Goal: Transaction & Acquisition: Purchase product/service

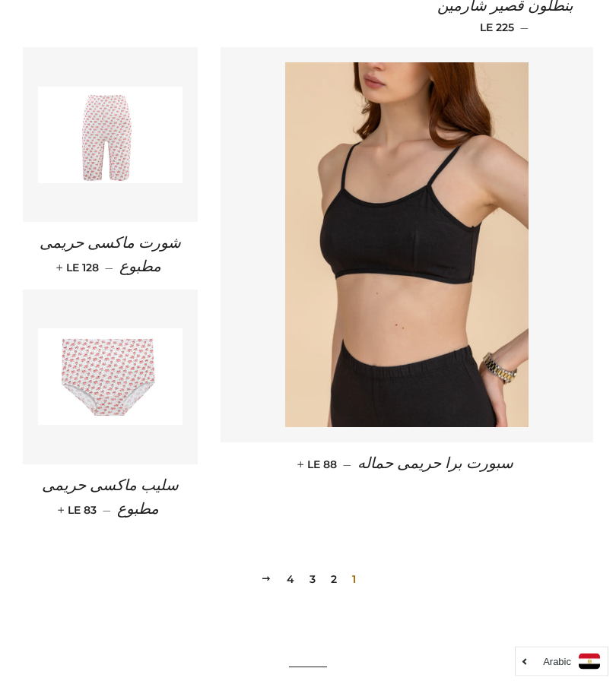
scroll to position [1989, 0]
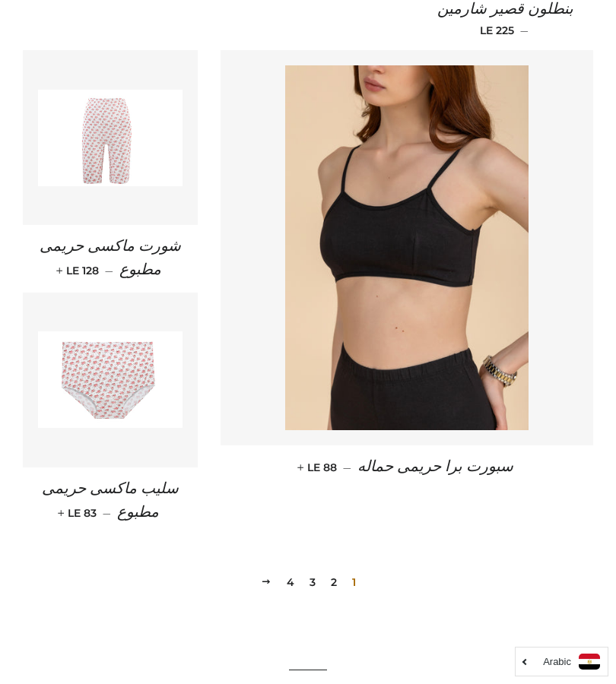
click at [404, 190] on img at bounding box center [406, 247] width 243 height 365
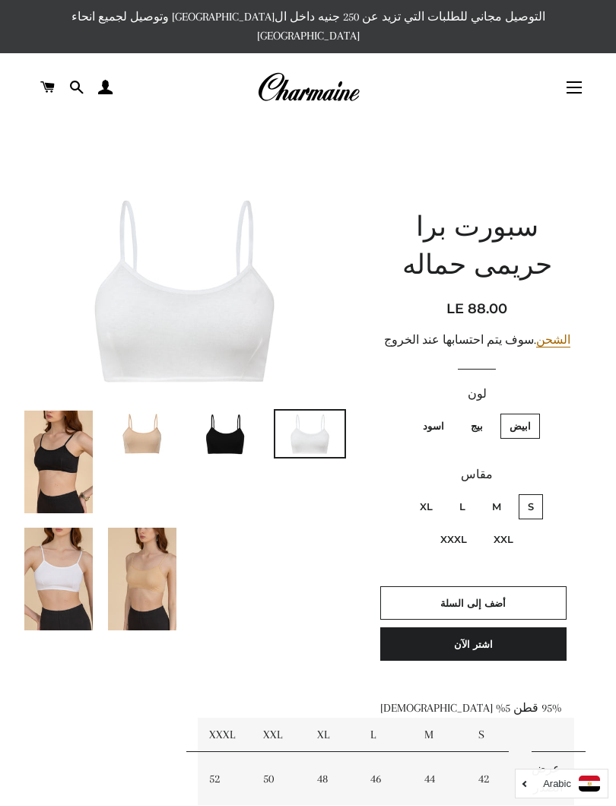
click at [455, 527] on label "XXXL" at bounding box center [453, 539] width 45 height 25
click at [471, 525] on input "XXXL" at bounding box center [471, 525] width 1 height 1
radio input "true"
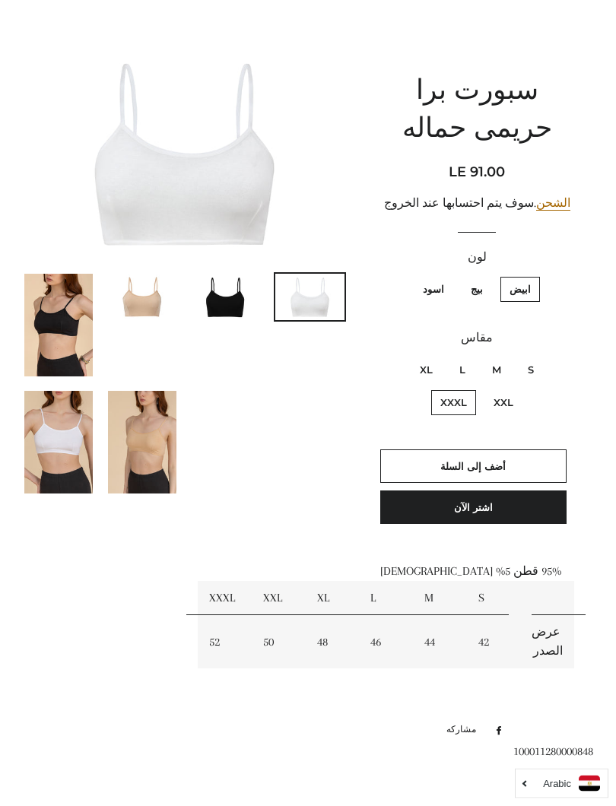
scroll to position [138, 0]
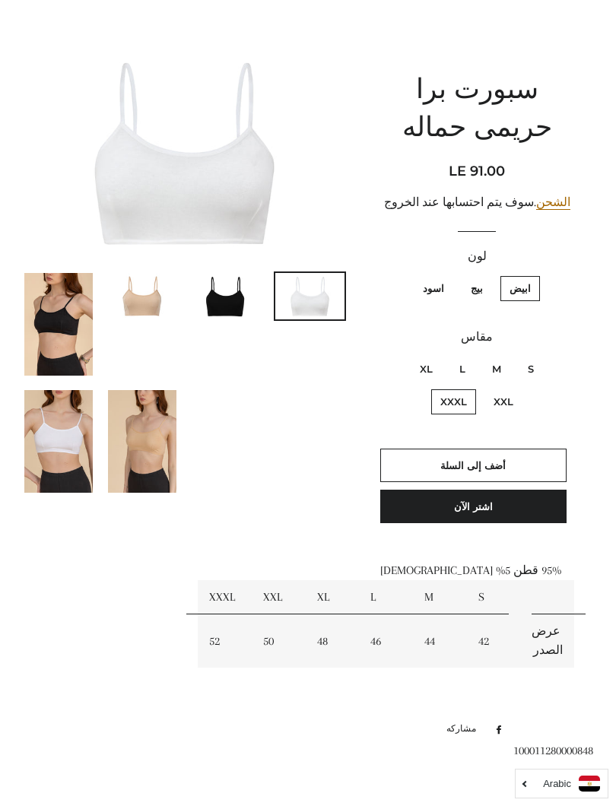
click at [477, 276] on label "بيج" at bounding box center [476, 288] width 30 height 25
click at [487, 274] on input "بيج" at bounding box center [487, 274] width 1 height 1
radio input "true"
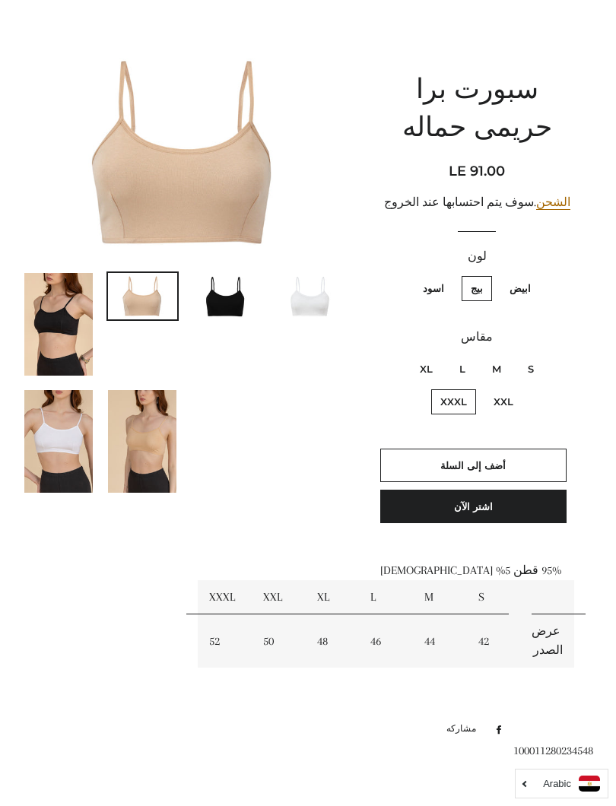
click at [205, 175] on img at bounding box center [184, 152] width 323 height 215
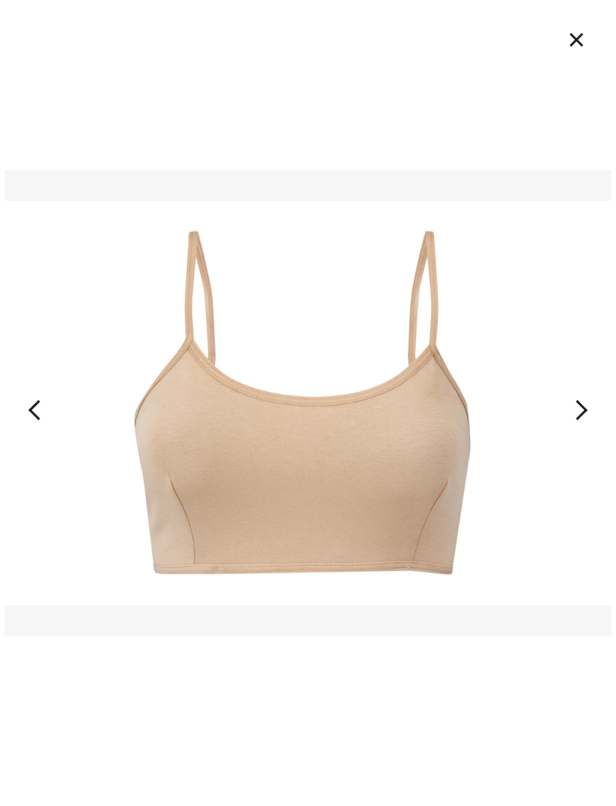
click at [566, 46] on button "×" at bounding box center [576, 39] width 33 height 33
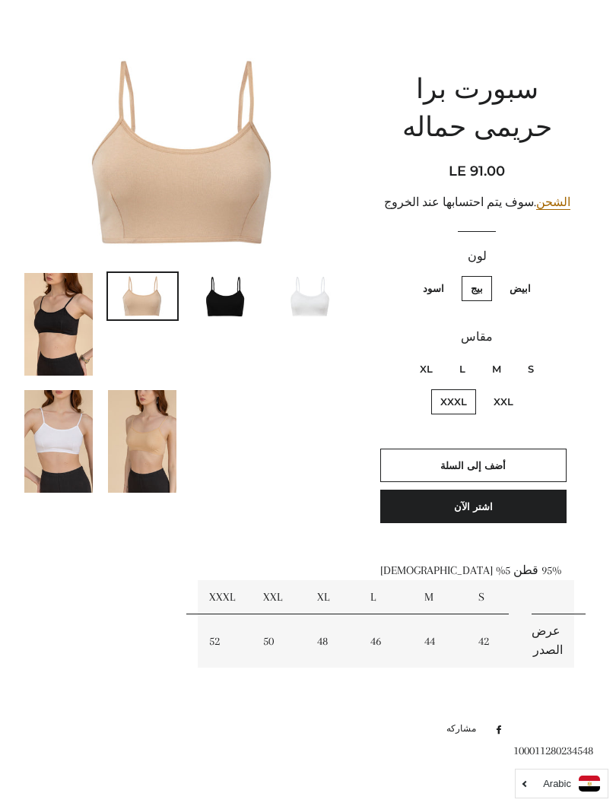
click at [472, 459] on span "أضف إلى السلة" at bounding box center [472, 465] width 65 height 12
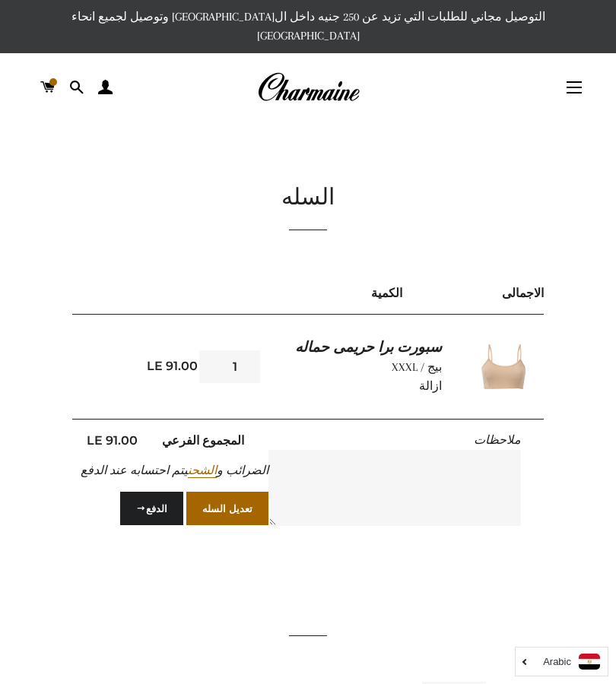
click at [571, 78] on button "التنقل في الموقع" at bounding box center [574, 87] width 38 height 38
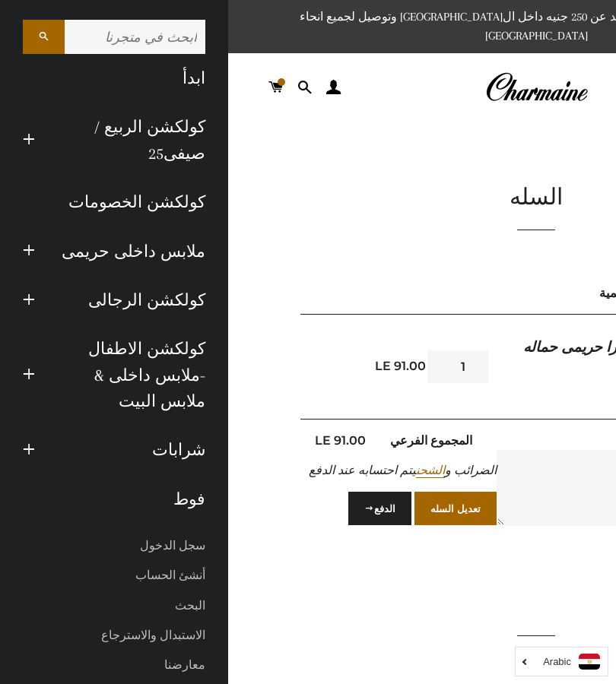
click at [185, 258] on link "ملابس داخلى حريمى" at bounding box center [131, 251] width 170 height 49
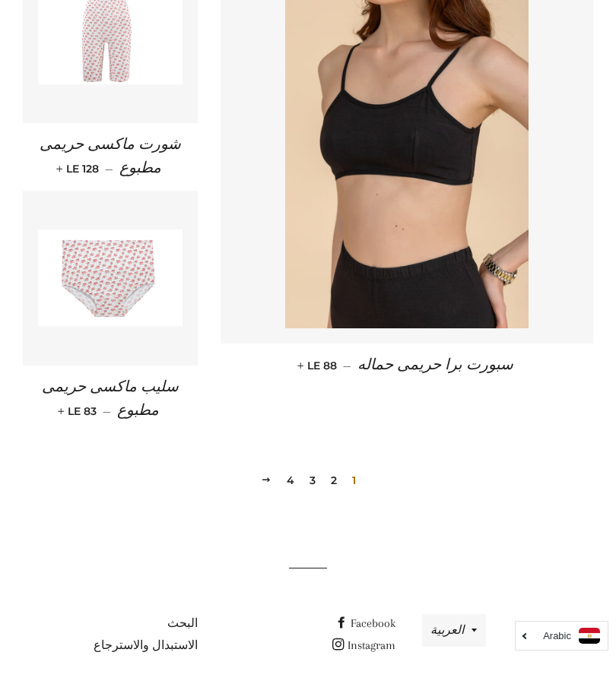
scroll to position [2081, 0]
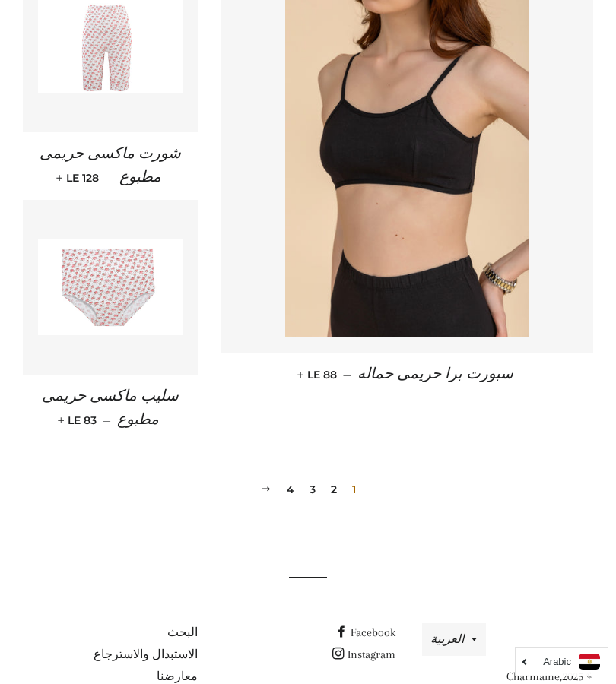
click at [331, 478] on link "2" at bounding box center [334, 489] width 18 height 23
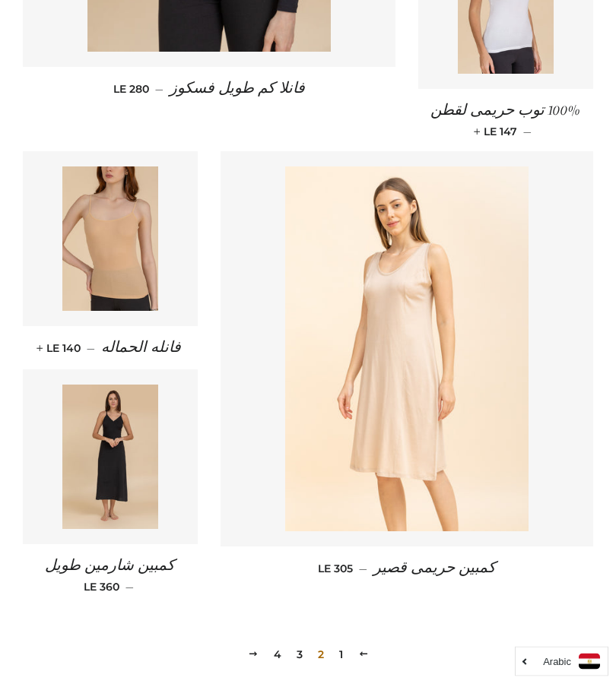
scroll to position [2048, 0]
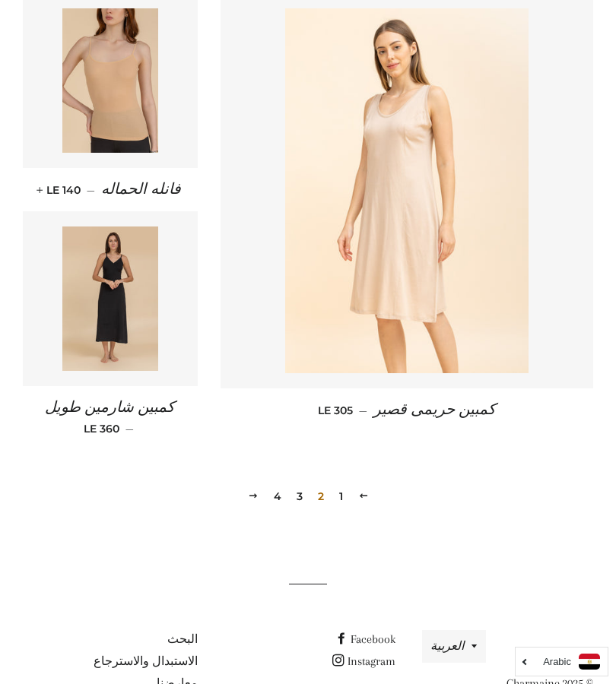
click at [296, 485] on link "3" at bounding box center [299, 496] width 18 height 23
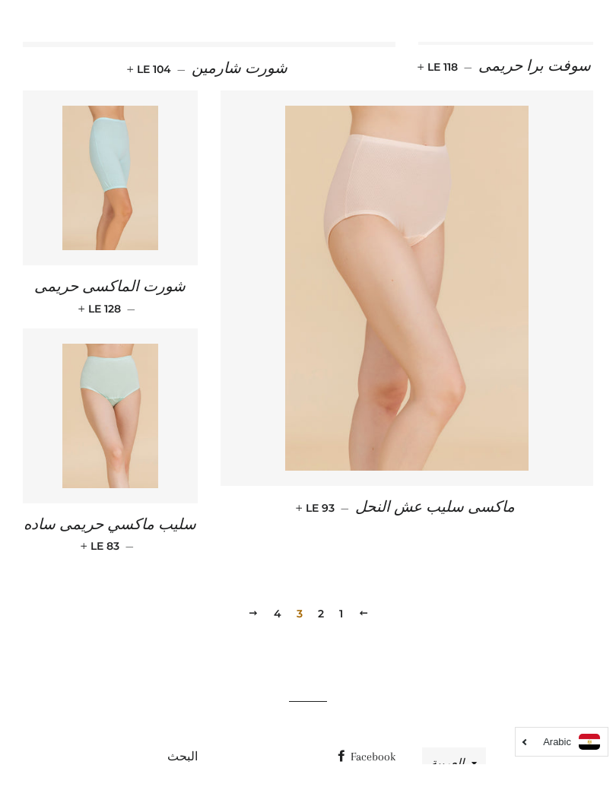
scroll to position [1943, 0]
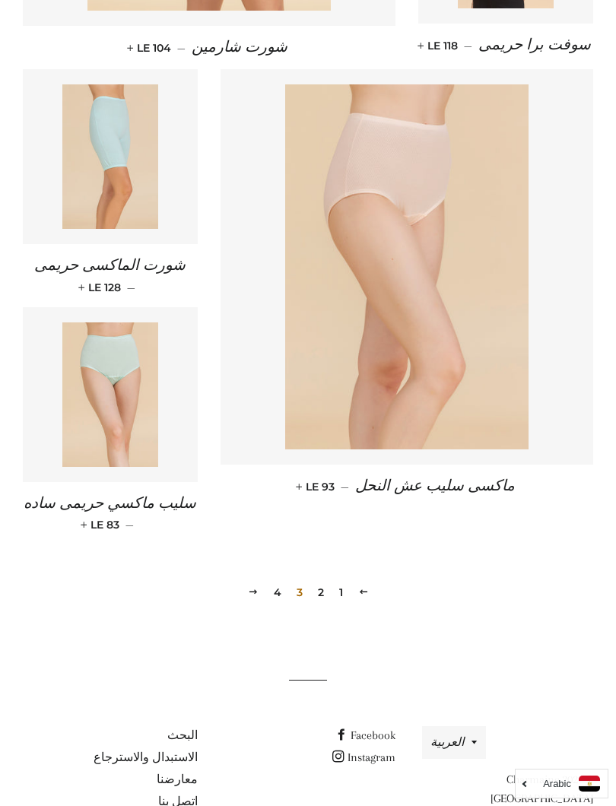
click at [276, 581] on link "4" at bounding box center [278, 592] width 20 height 23
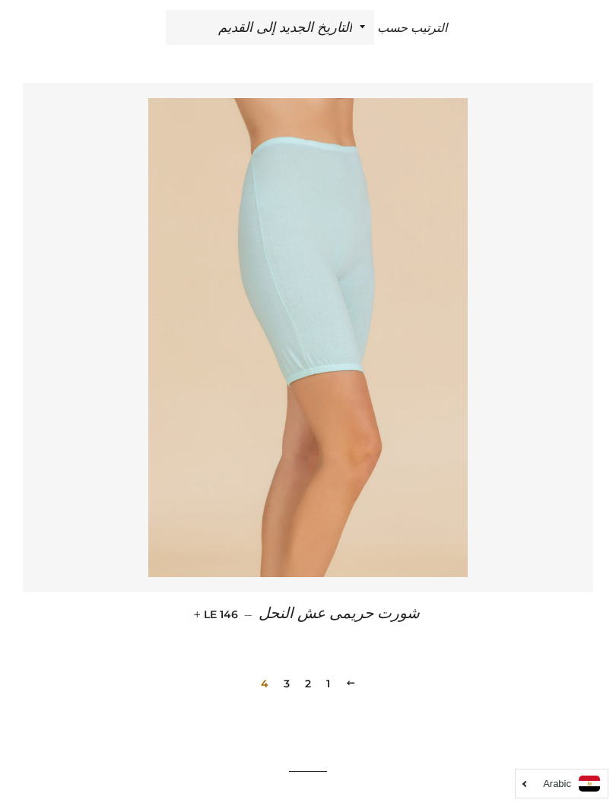
scroll to position [541, 0]
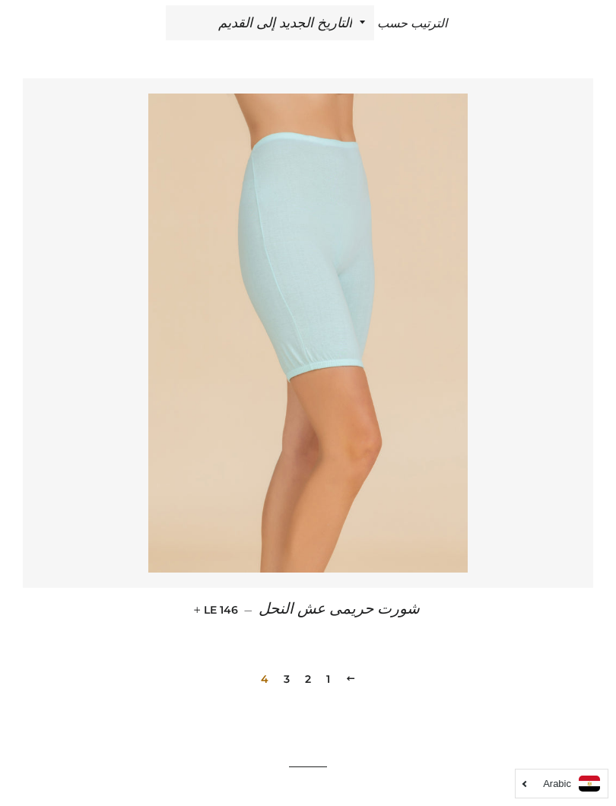
click at [379, 601] on span "شورت حريمى عش النحل" at bounding box center [338, 609] width 161 height 17
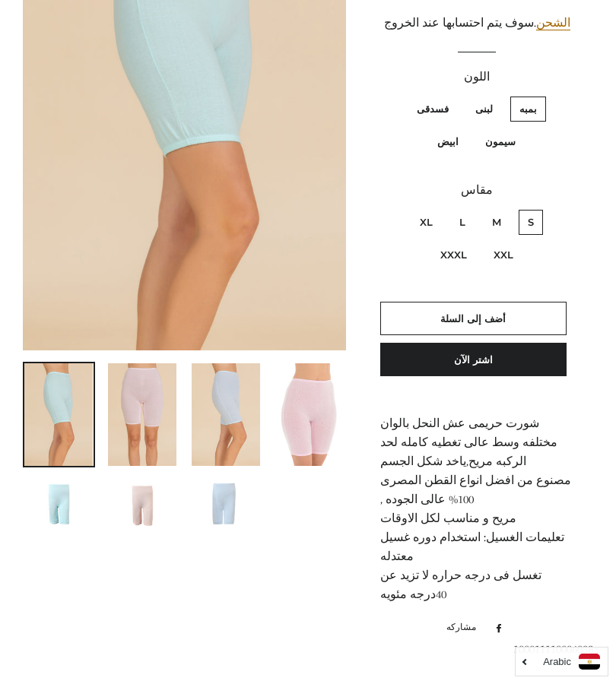
scroll to position [311, 0]
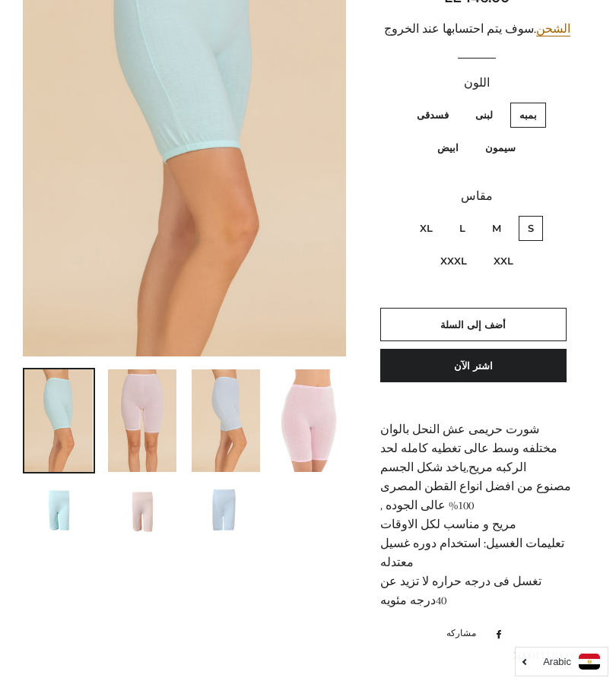
click at [494, 216] on label "M" at bounding box center [496, 228] width 27 height 25
click at [505, 214] on input "M" at bounding box center [505, 214] width 1 height 1
radio input "true"
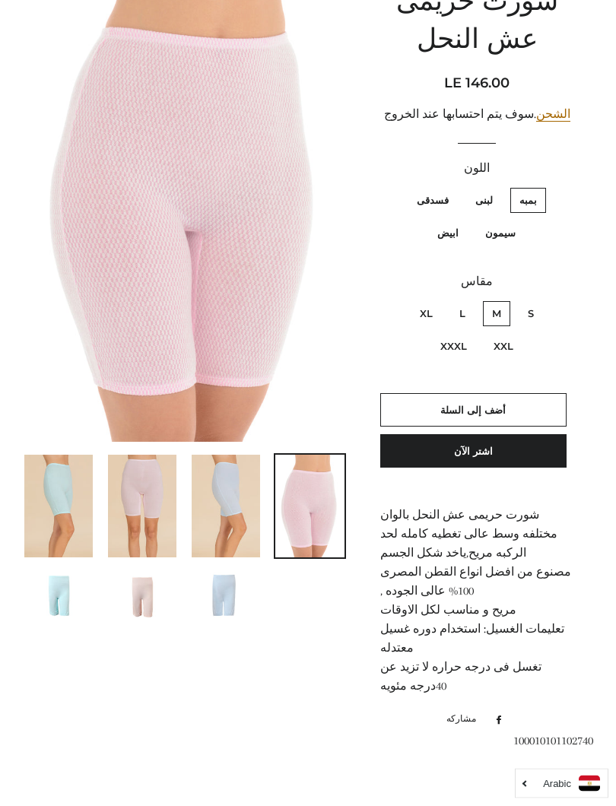
scroll to position [231, 0]
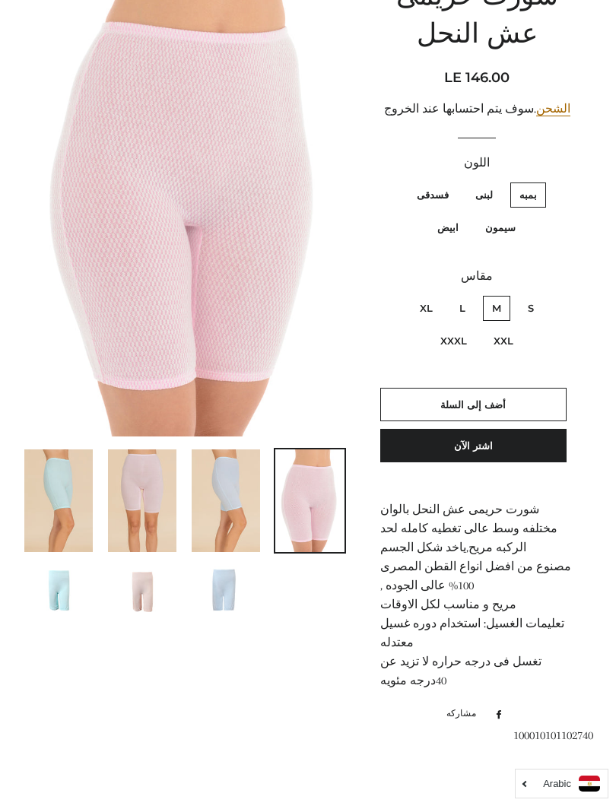
click at [479, 398] on span "أضف إلى السلة" at bounding box center [472, 404] width 65 height 12
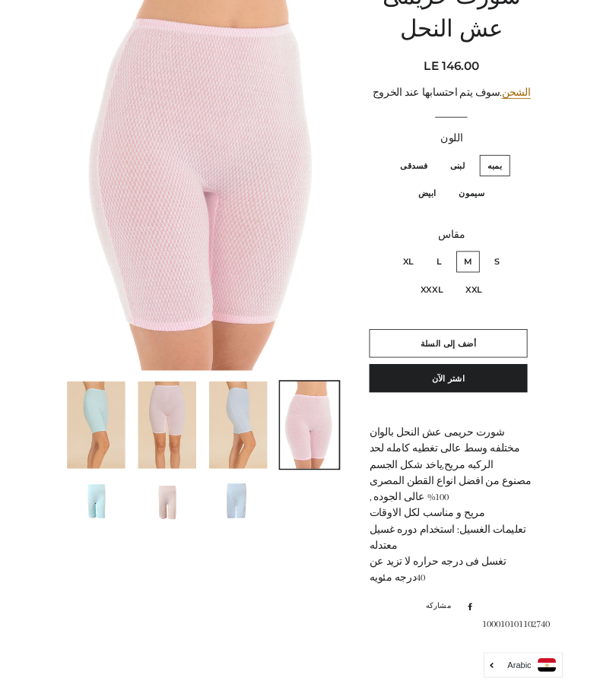
scroll to position [310, 0]
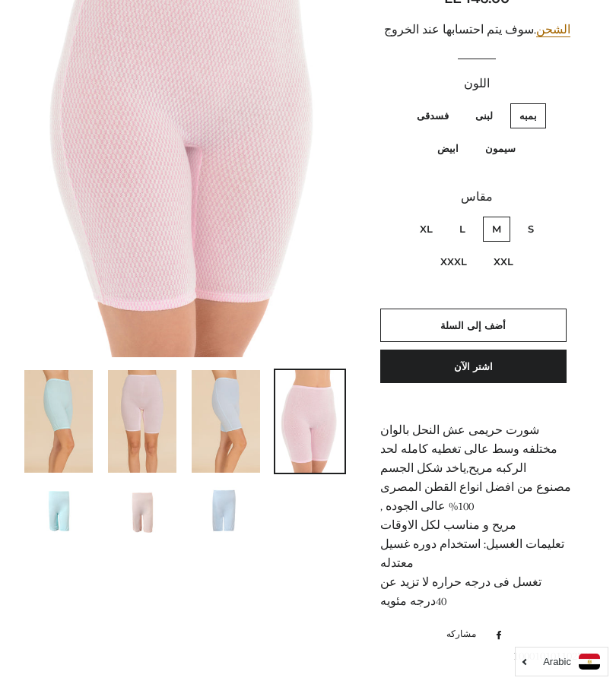
click at [225, 403] on img at bounding box center [226, 421] width 68 height 103
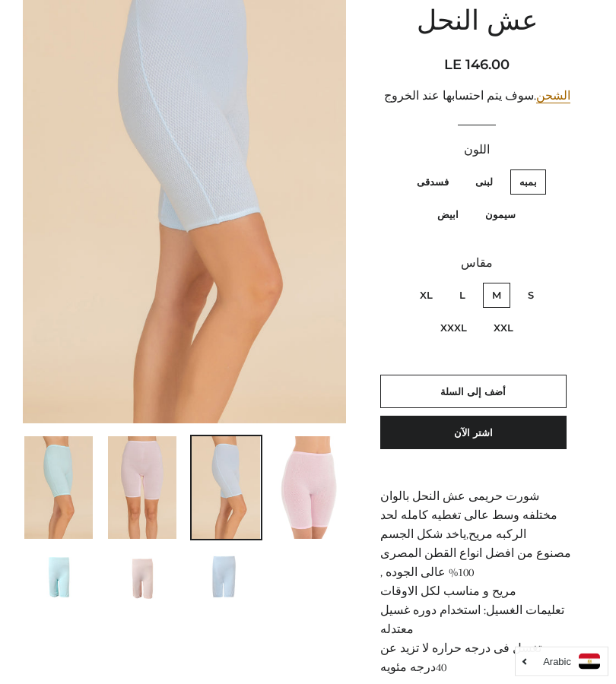
scroll to position [239, 0]
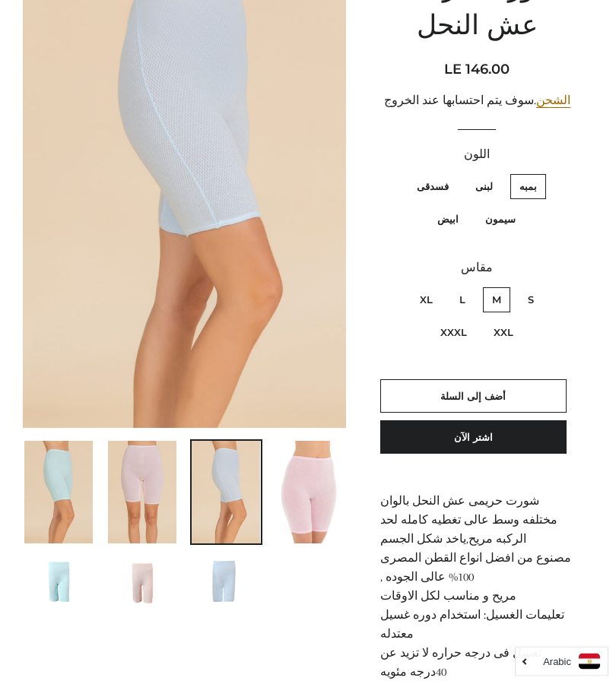
click at [145, 462] on img at bounding box center [142, 493] width 68 height 103
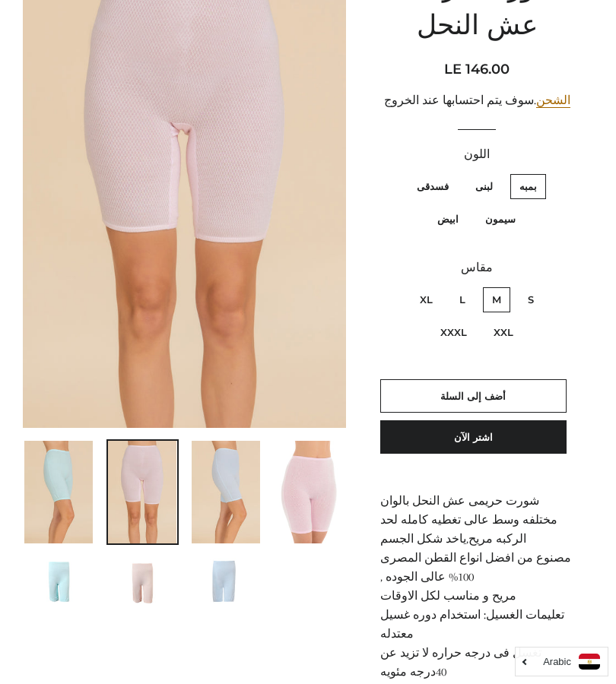
click at [66, 474] on img at bounding box center [58, 492] width 68 height 103
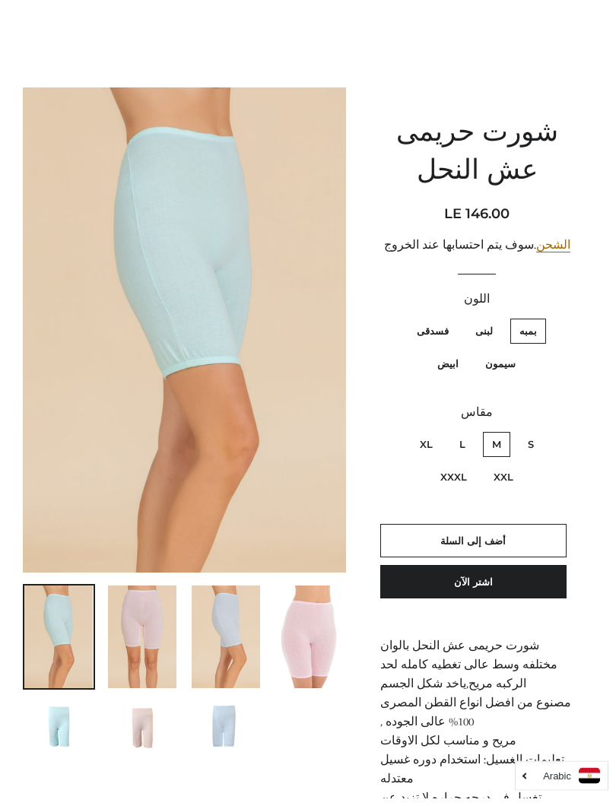
scroll to position [103, 0]
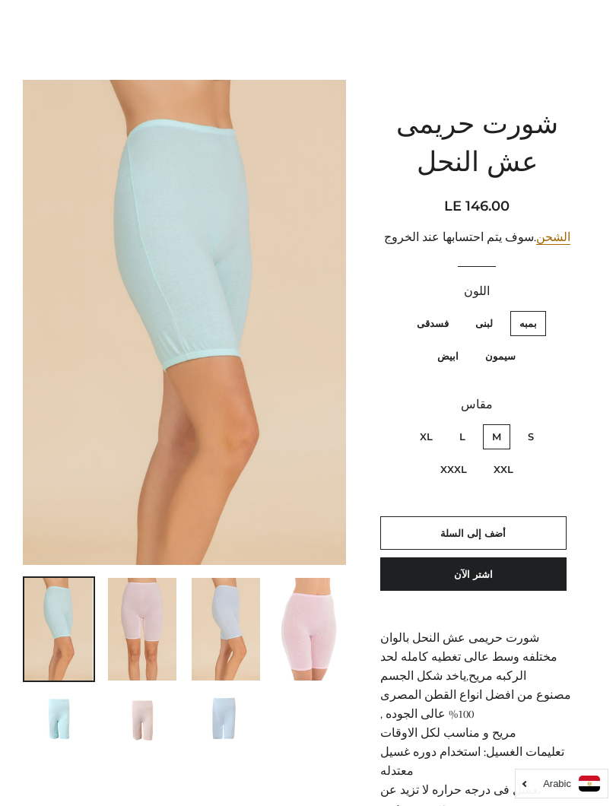
click at [230, 708] on img at bounding box center [226, 718] width 69 height 46
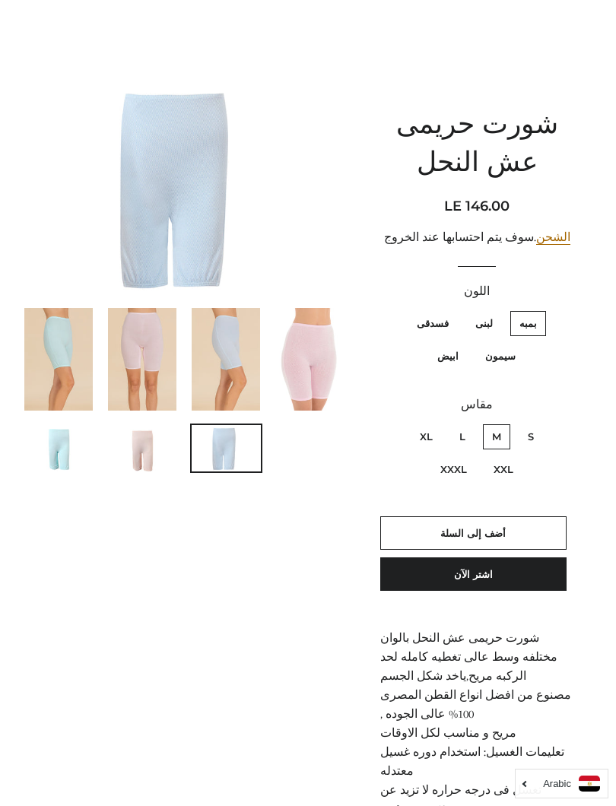
click at [149, 436] on img at bounding box center [142, 448] width 69 height 46
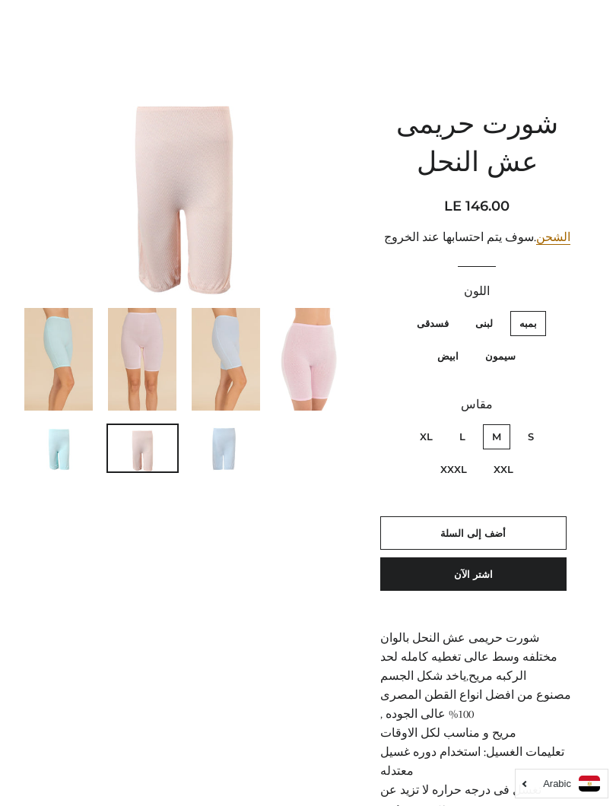
click at [57, 440] on img at bounding box center [58, 448] width 69 height 46
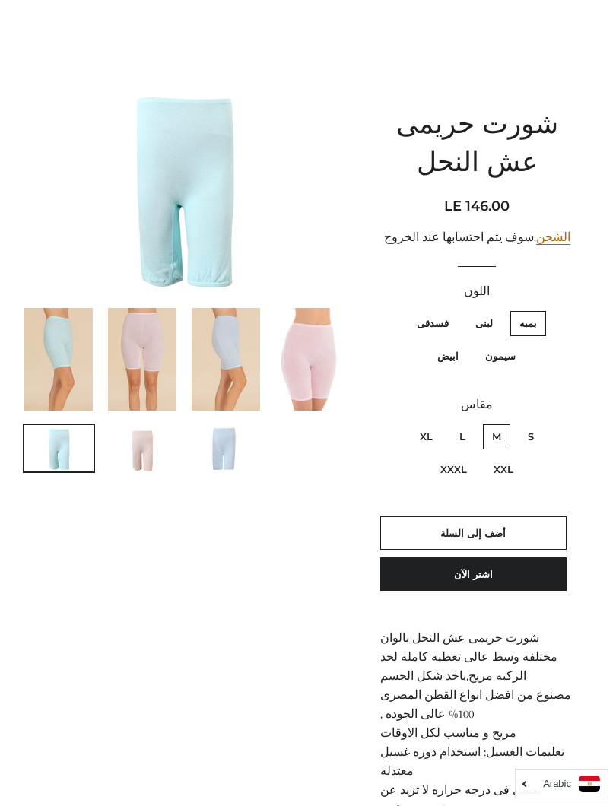
click at [483, 527] on span "أضف إلى السلة" at bounding box center [472, 533] width 65 height 12
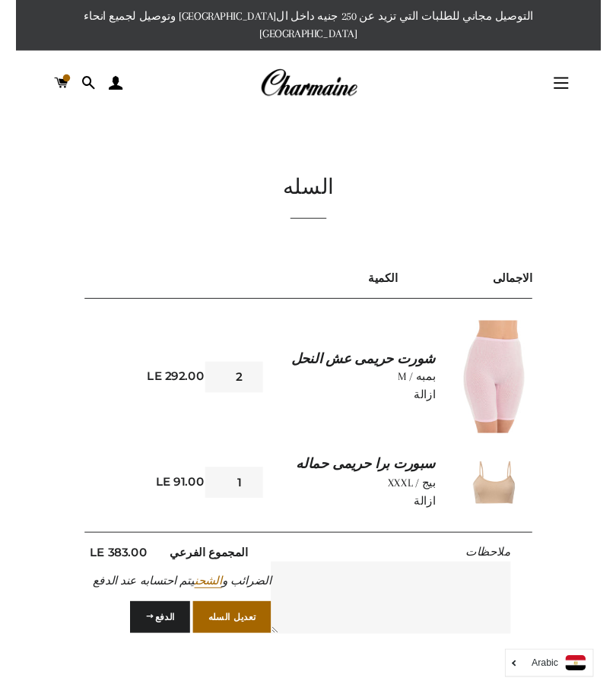
scroll to position [145, 0]
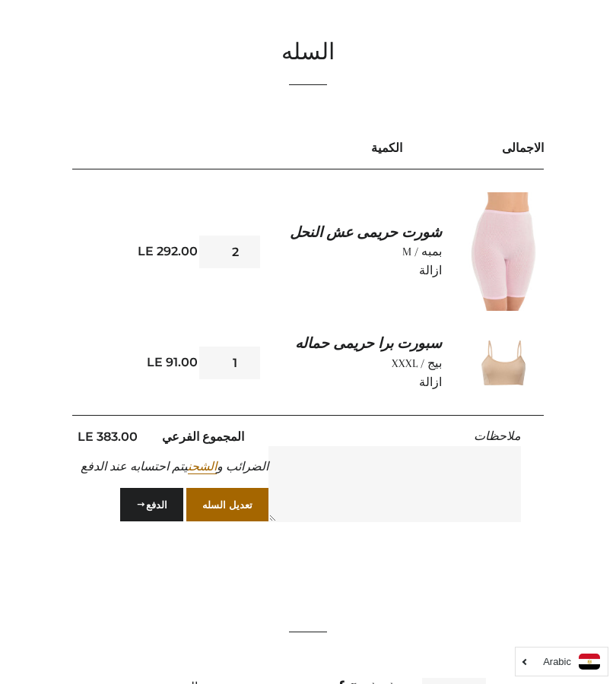
click at [499, 228] on img at bounding box center [503, 251] width 79 height 119
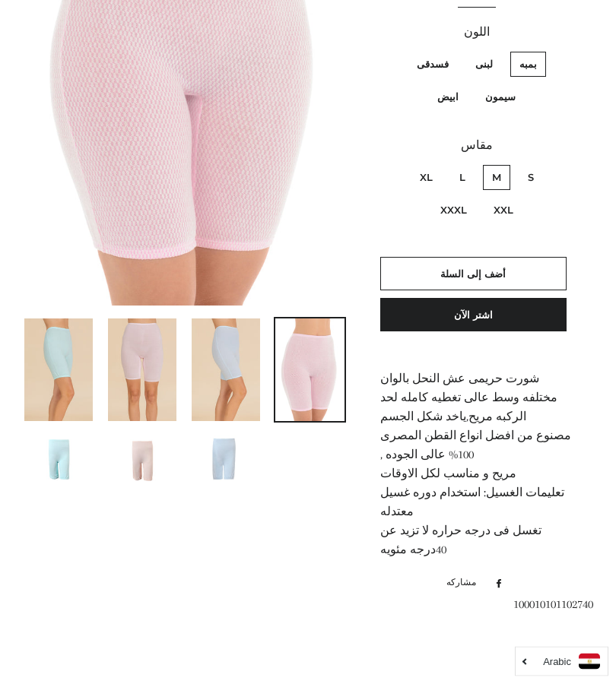
scroll to position [402, 0]
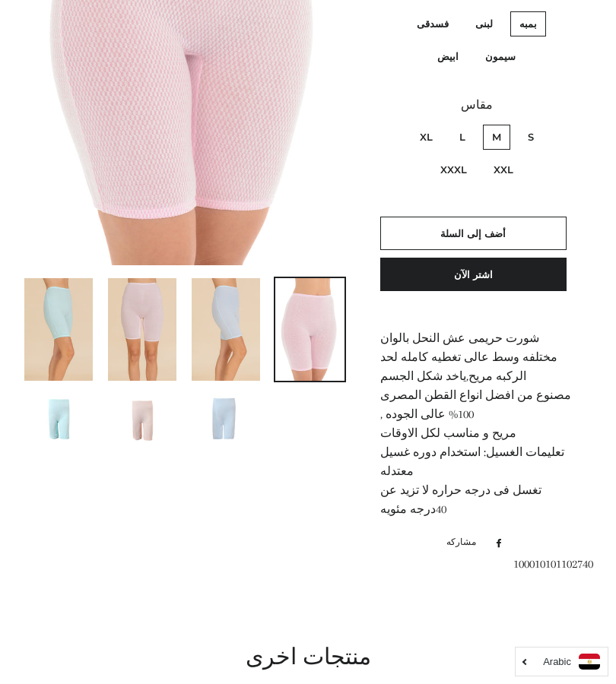
click at [45, 293] on img at bounding box center [58, 329] width 68 height 103
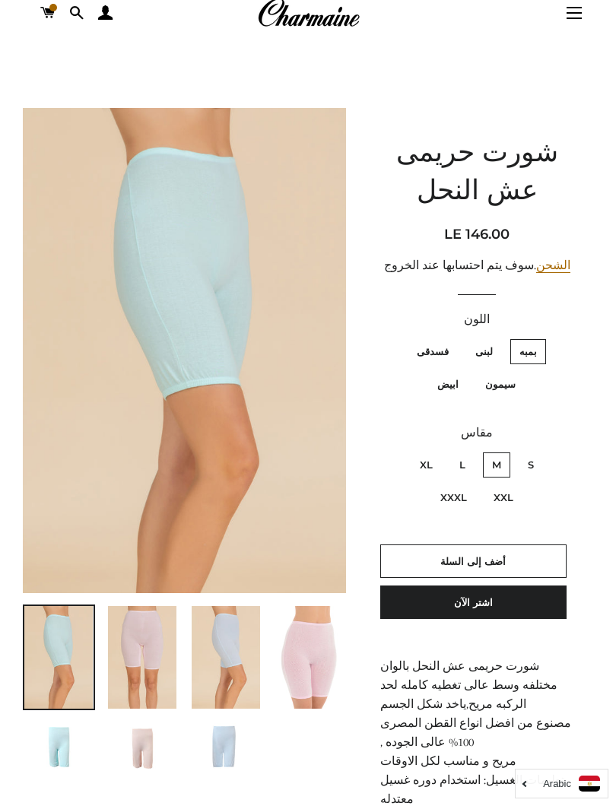
scroll to position [94, 0]
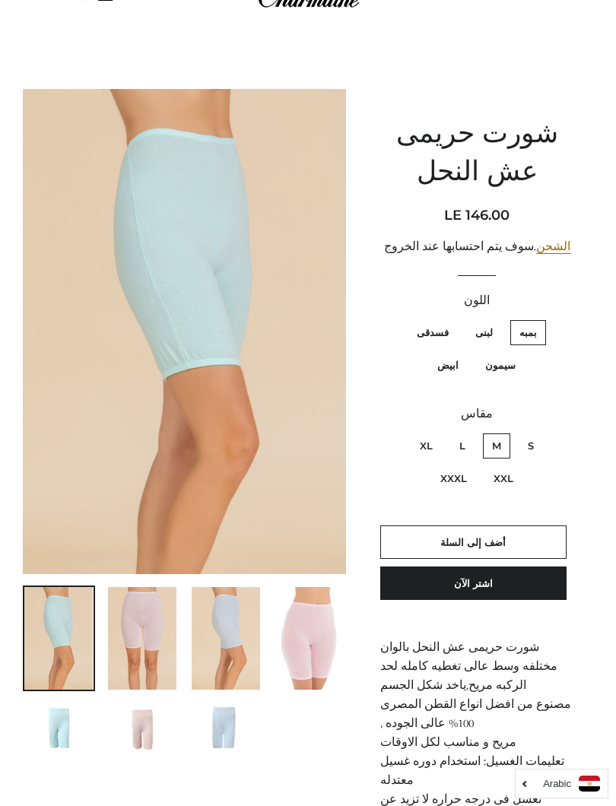
click at [430, 320] on label "فسدقى" at bounding box center [432, 332] width 50 height 25
click at [452, 319] on input "فسدقى" at bounding box center [452, 318] width 1 height 1
radio input "true"
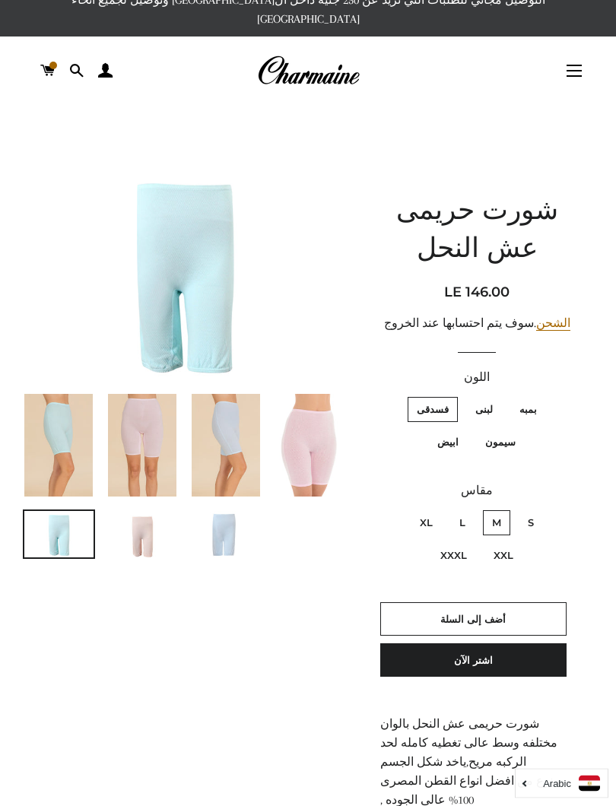
scroll to position [17, 0]
click at [488, 397] on label "لبنى" at bounding box center [484, 409] width 36 height 25
click at [496, 395] on input "لبنى" at bounding box center [496, 395] width 1 height 1
radio input "true"
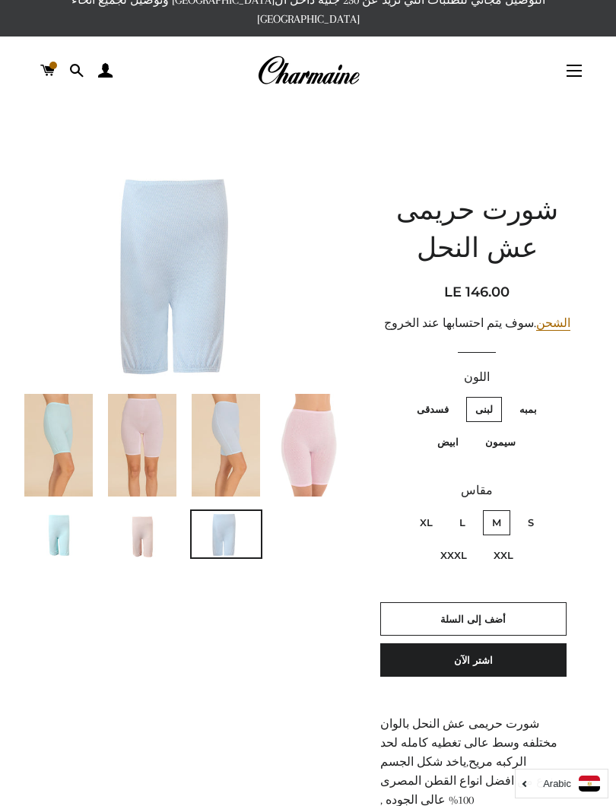
click at [432, 397] on label "فسدقى" at bounding box center [432, 409] width 50 height 25
click at [452, 395] on input "فسدقى" at bounding box center [452, 395] width 1 height 1
radio input "true"
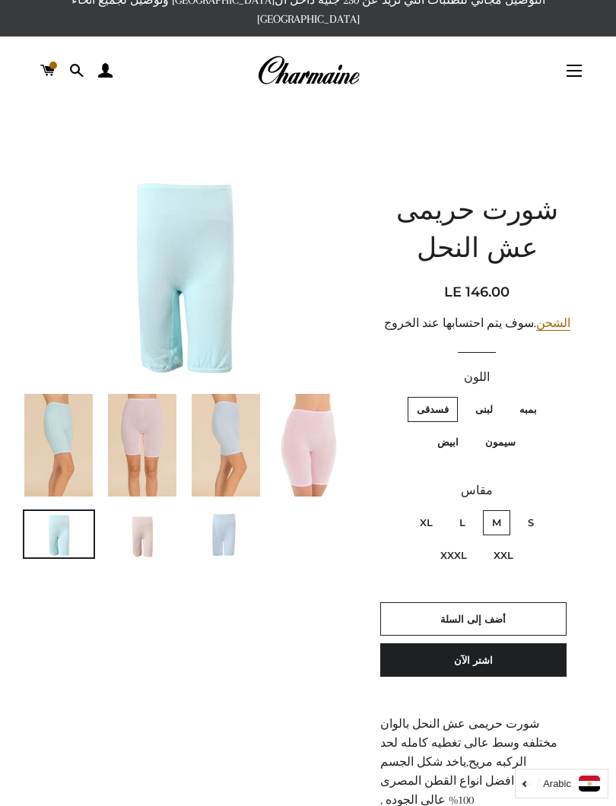
click at [483, 602] on button "أضف إلى السلة" at bounding box center [473, 618] width 186 height 33
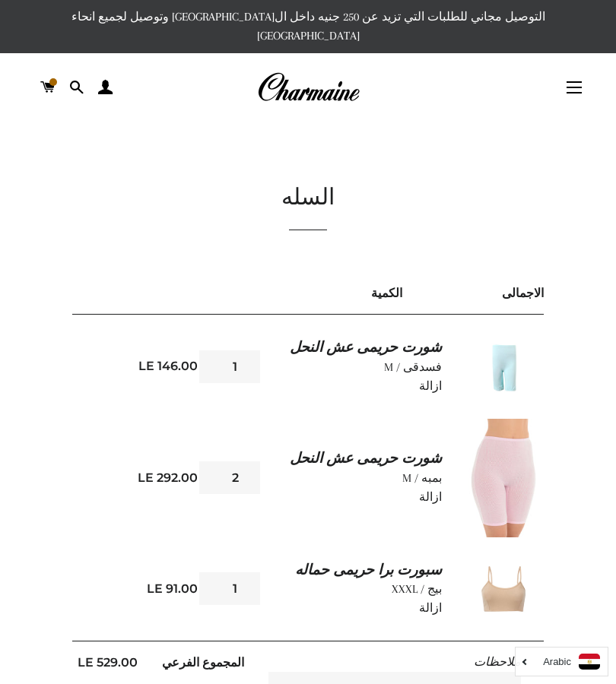
click at [494, 454] on img at bounding box center [503, 478] width 79 height 119
click at [433, 490] on link "ازالة" at bounding box center [430, 497] width 23 height 14
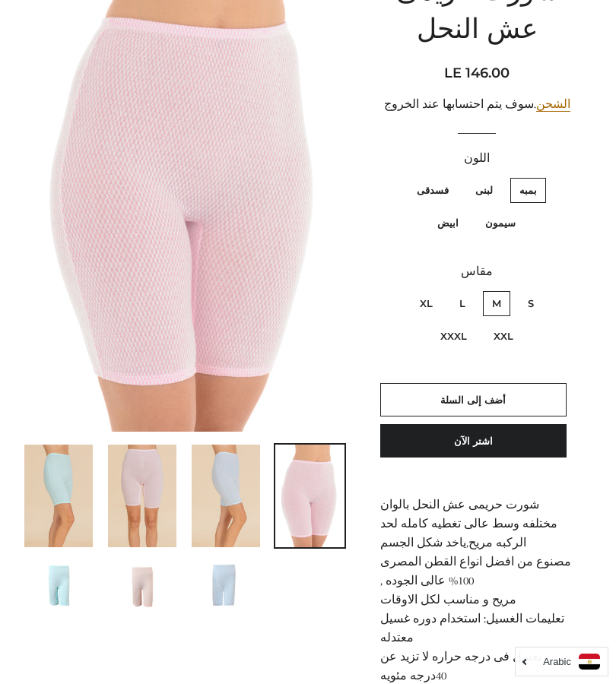
scroll to position [149, 0]
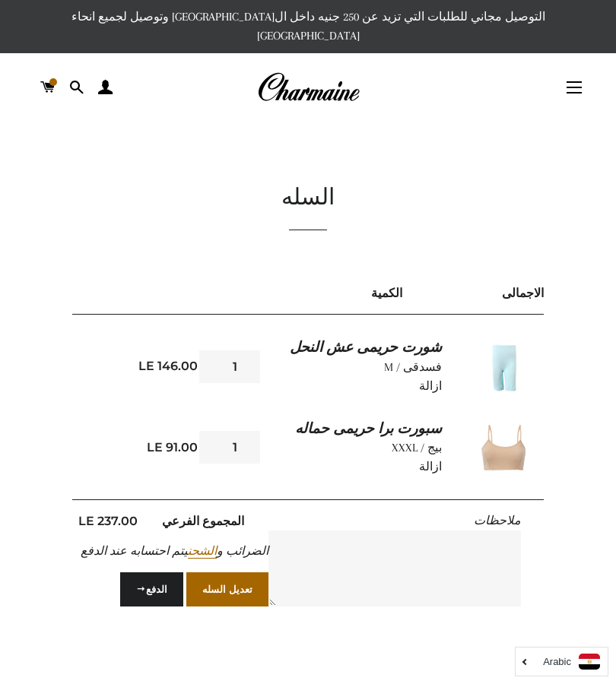
click at [576, 92] on span "button" at bounding box center [573, 93] width 15 height 2
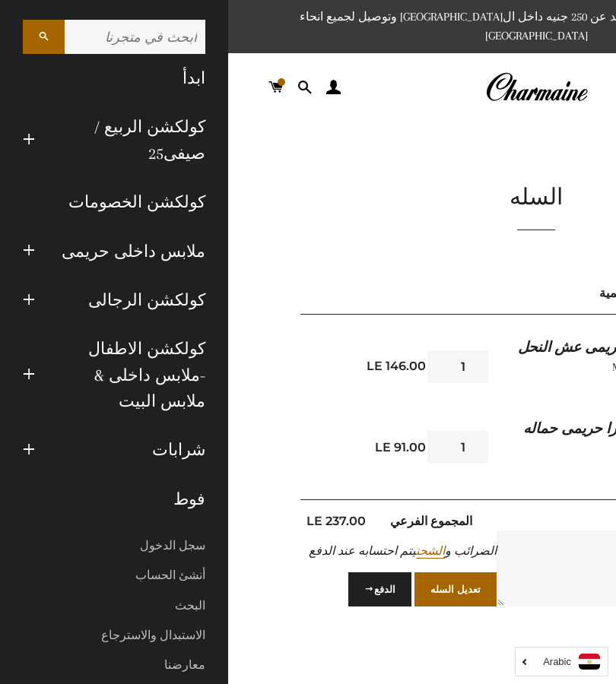
click at [123, 263] on link "ملابس داخلى حريمى" at bounding box center [131, 251] width 170 height 49
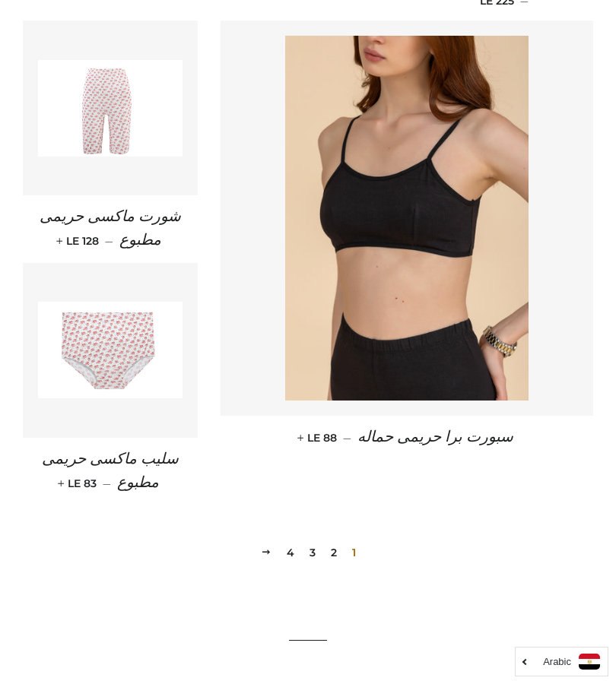
scroll to position [2081, 0]
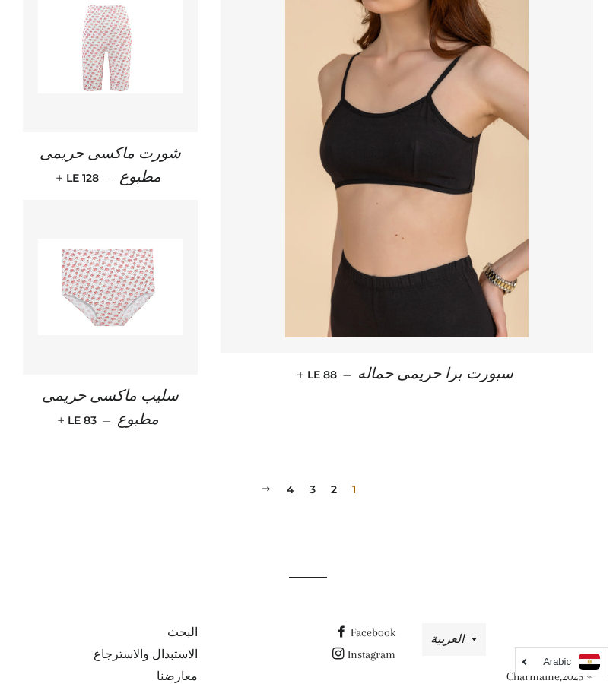
click at [284, 478] on link "4" at bounding box center [291, 489] width 20 height 23
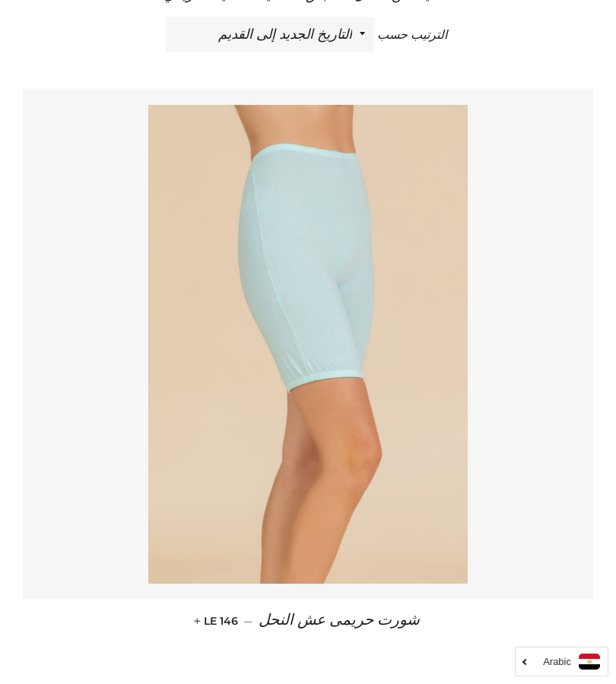
scroll to position [529, 0]
click at [388, 419] on img at bounding box center [307, 345] width 319 height 479
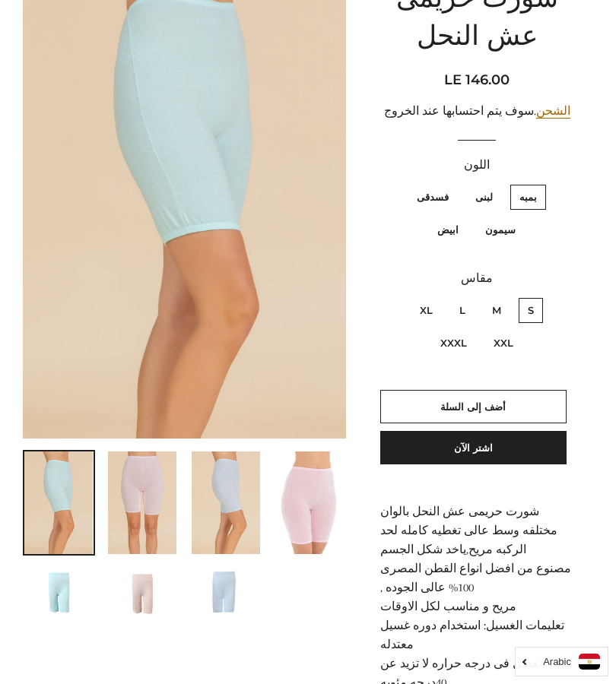
scroll to position [185, 0]
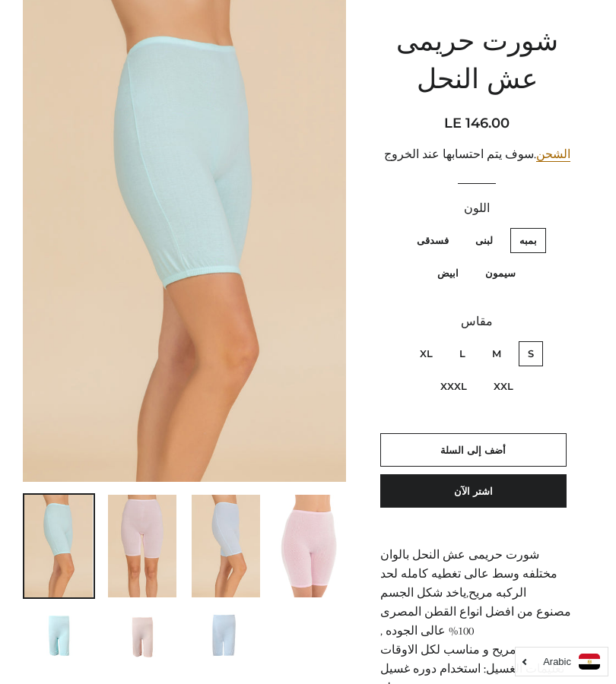
click at [429, 228] on label "فسدقى" at bounding box center [432, 240] width 50 height 25
click at [452, 226] on input "فسدقى" at bounding box center [452, 226] width 1 height 1
radio input "true"
click at [526, 228] on label "بمبه" at bounding box center [528, 240] width 36 height 25
click at [541, 226] on input "بمبه" at bounding box center [541, 226] width 1 height 1
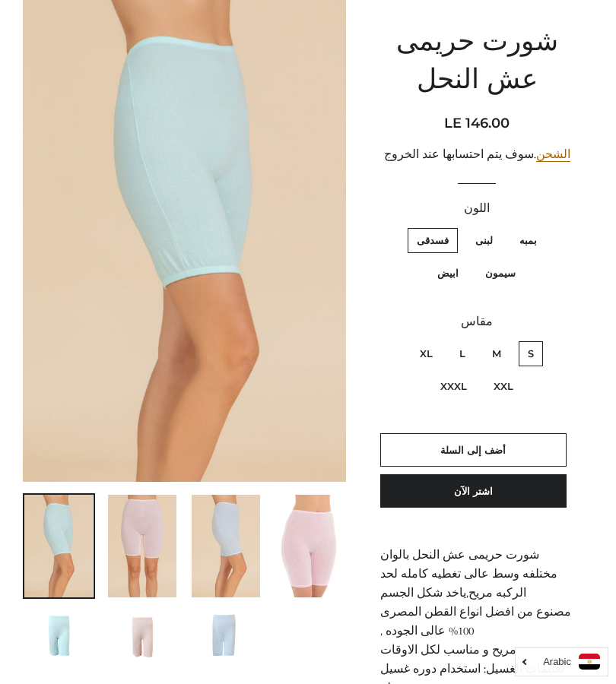
radio input "true"
click at [572, 223] on div "اللون بمبه لبنى فسدقى سيمون ابيض" at bounding box center [477, 250] width 194 height 103
click at [484, 341] on label "M" at bounding box center [496, 353] width 27 height 25
click at [505, 339] on input "M" at bounding box center [505, 339] width 1 height 1
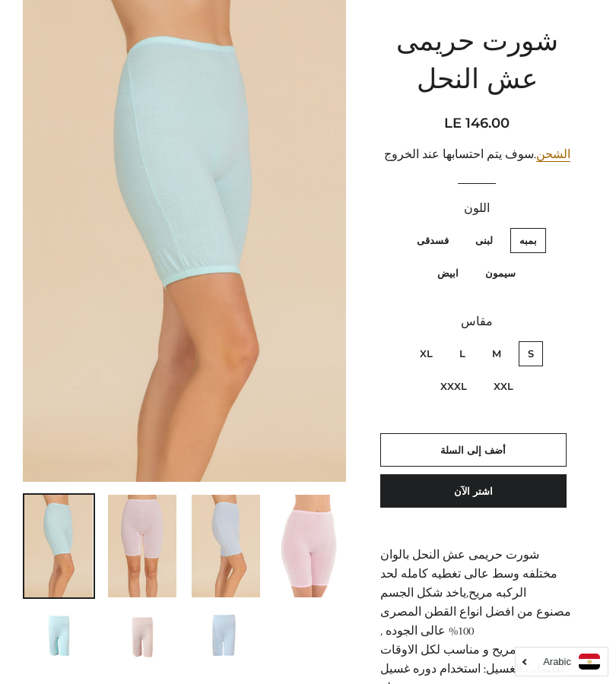
radio input "true"
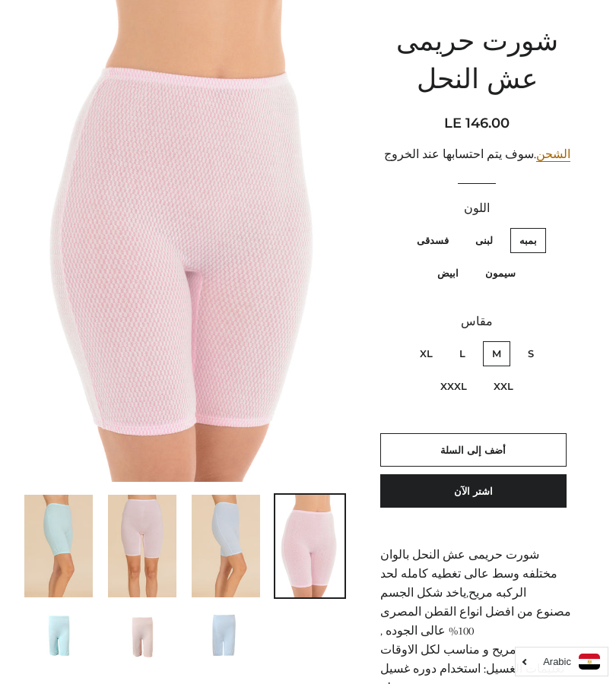
click at [483, 444] on span "أضف إلى السلة" at bounding box center [472, 450] width 65 height 12
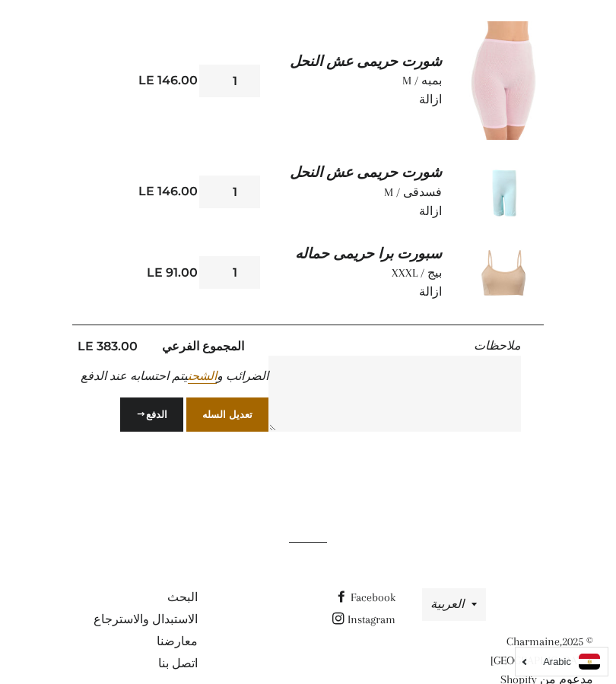
scroll to position [319, 0]
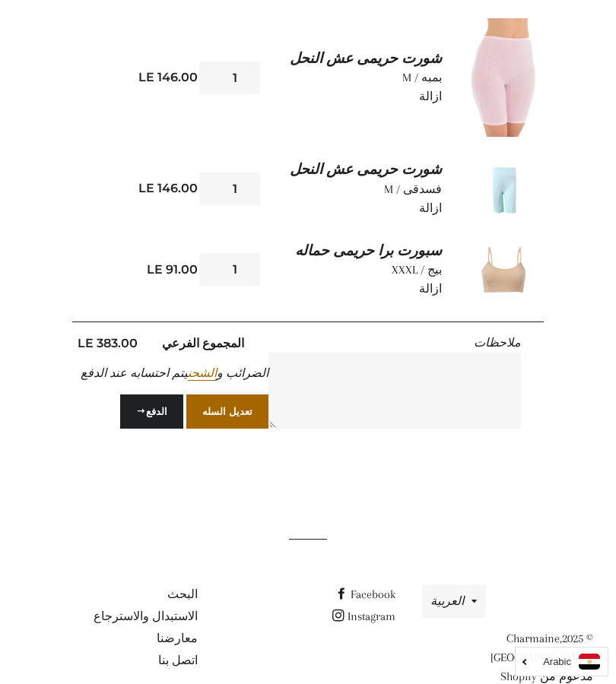
click at [148, 395] on button "الدفع" at bounding box center [151, 411] width 63 height 33
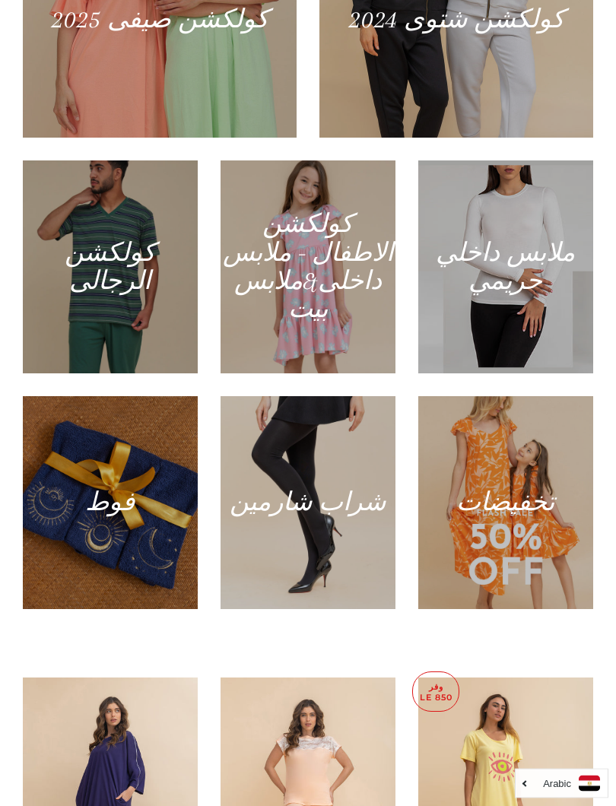
scroll to position [1079, 0]
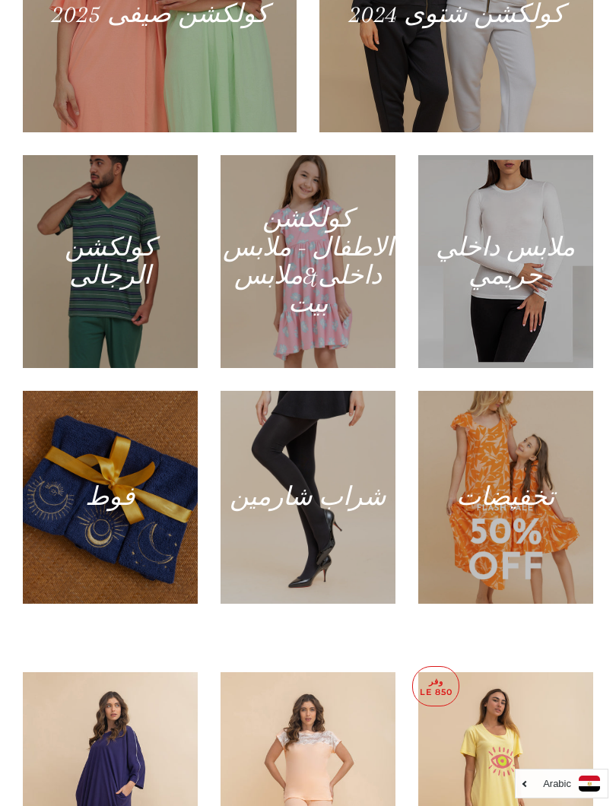
click at [515, 493] on div at bounding box center [505, 497] width 175 height 213
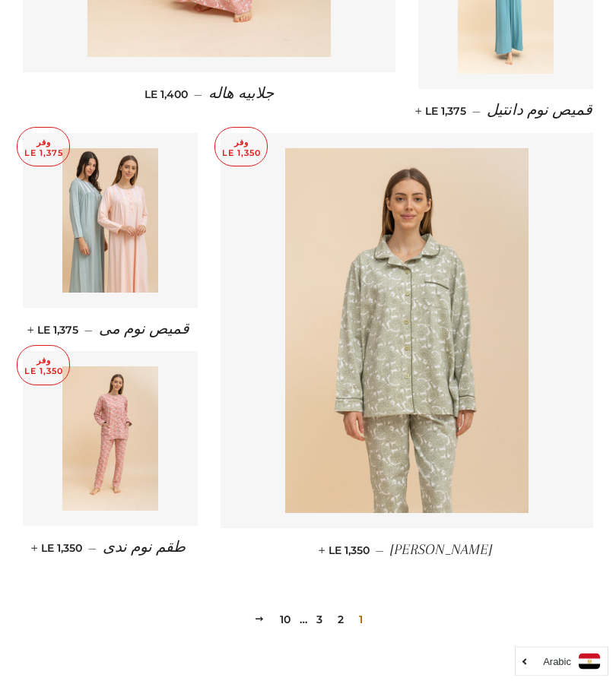
scroll to position [1850, 0]
click at [579, 573] on div "1 2 3 … 10 التالي" at bounding box center [308, 596] width 570 height 69
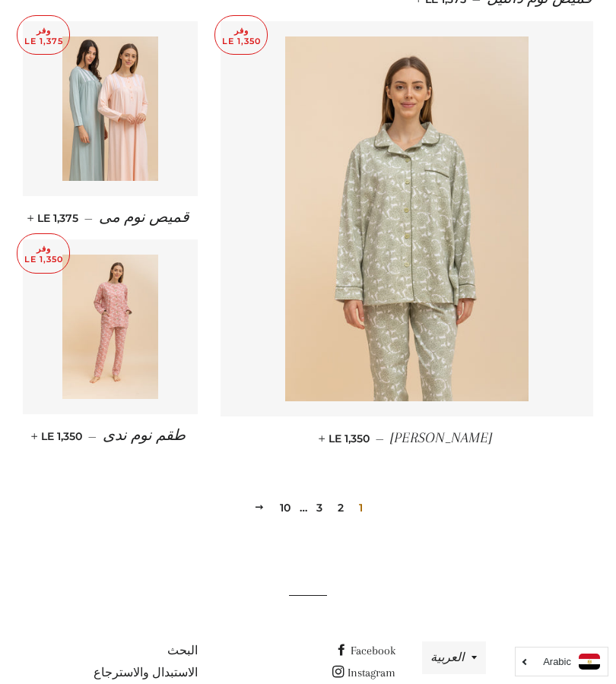
scroll to position [1996, 0]
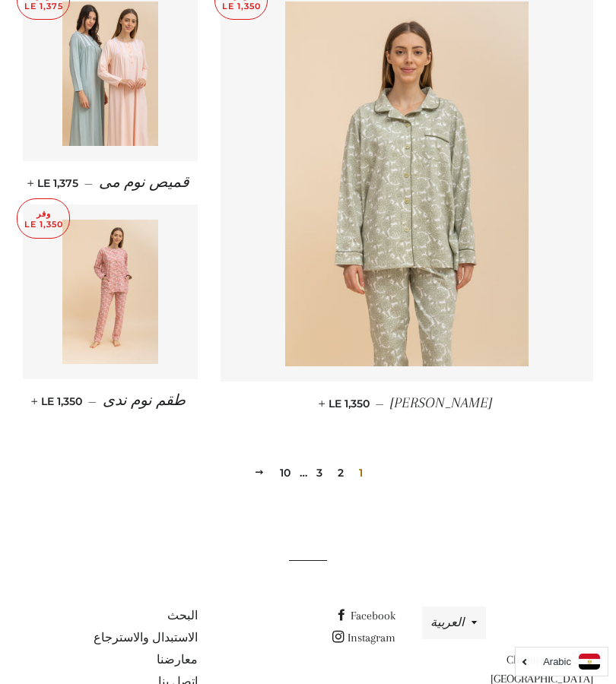
click at [336, 461] on link "2" at bounding box center [340, 472] width 18 height 23
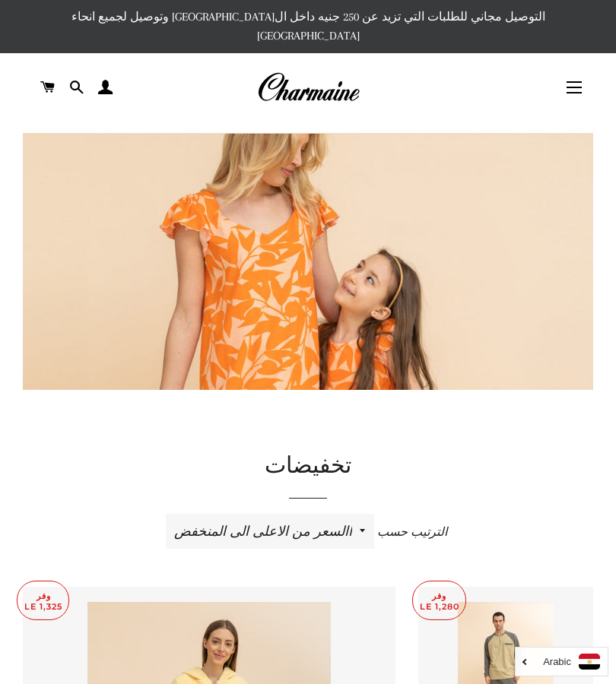
click at [370, 322] on img at bounding box center [308, 418] width 570 height 570
